Goal: Go to known website: Access a specific website the user already knows

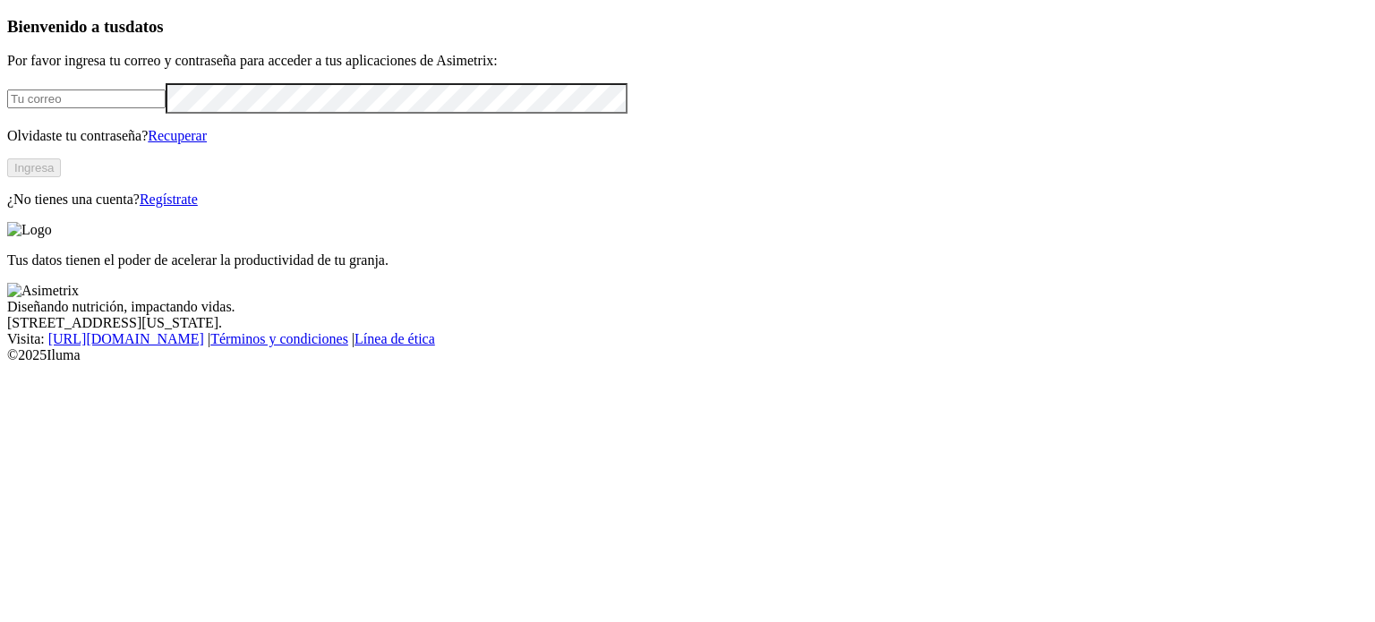
type input "[PERSON_NAME][EMAIL_ADDRESS][PERSON_NAME][DOMAIN_NAME]"
click at [61, 177] on button "Ingresa" at bounding box center [34, 167] width 54 height 19
